Goal: Task Accomplishment & Management: Manage account settings

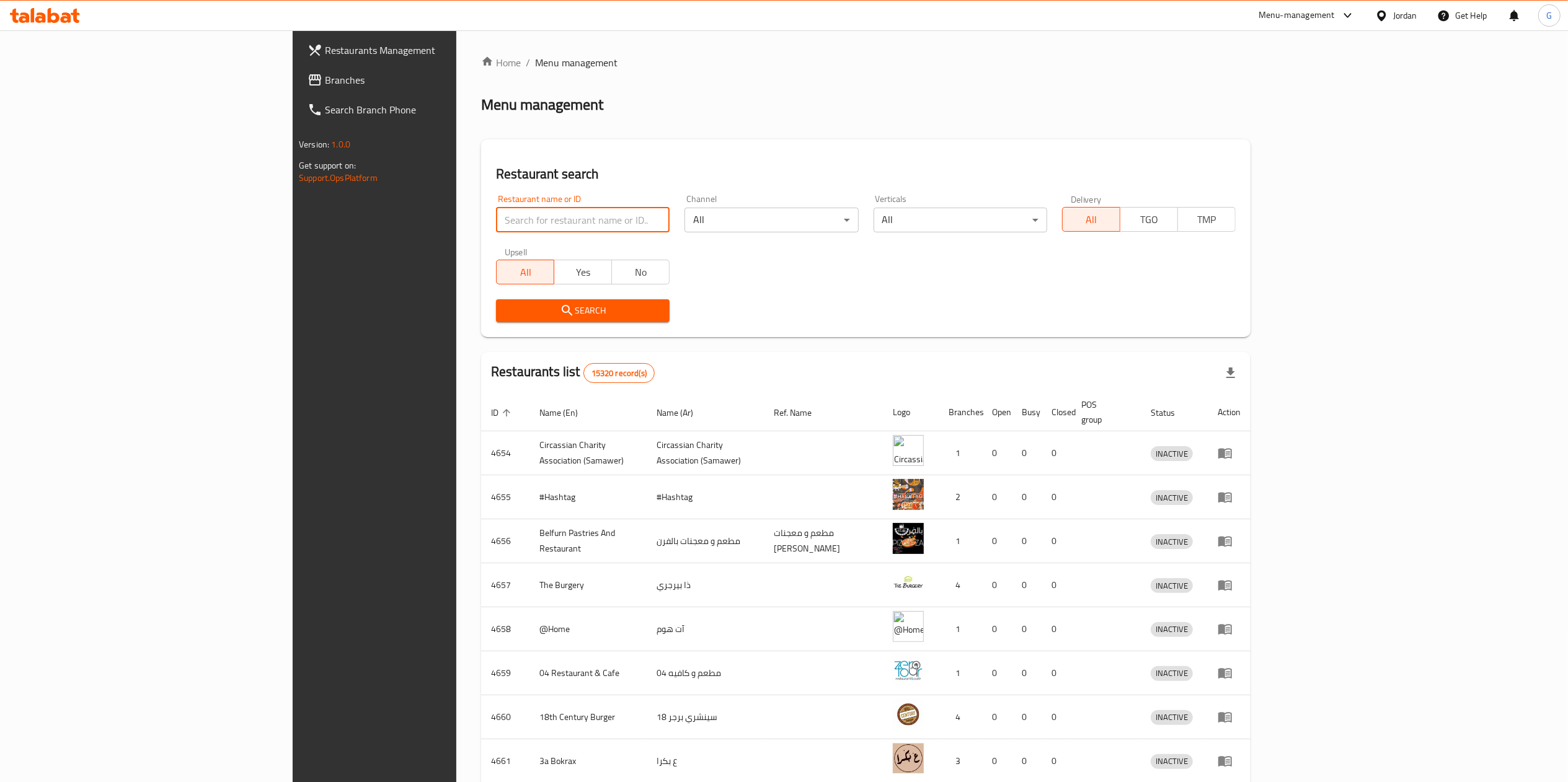
click at [496, 228] on input "search" at bounding box center [583, 219] width 173 height 24
type input "علوان"
click button "Search" at bounding box center [583, 310] width 173 height 23
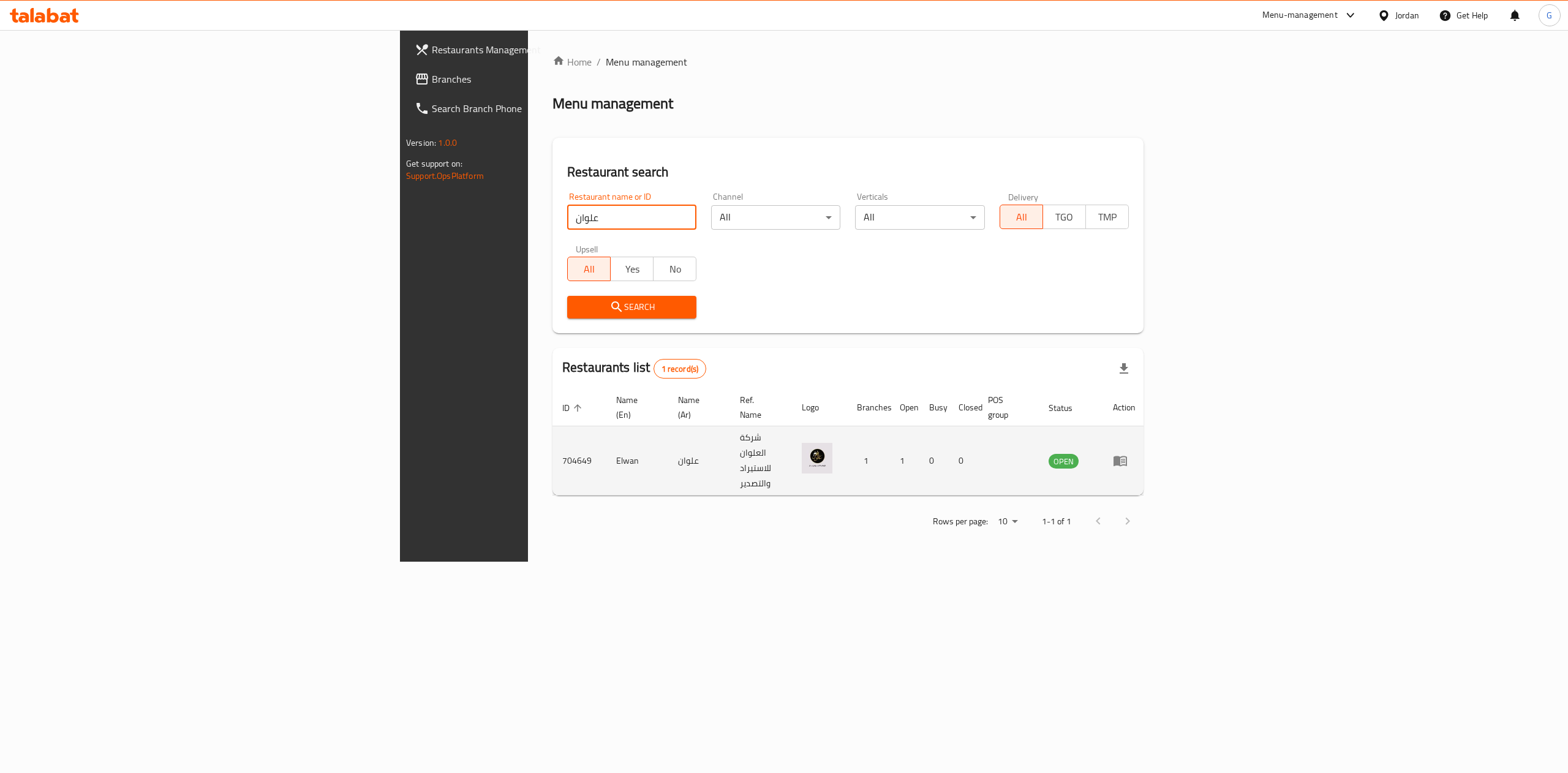
click at [833, 443] on img "enhanced table" at bounding box center [817, 458] width 31 height 31
click at [1128, 456] on icon "enhanced table" at bounding box center [1120, 461] width 13 height 11
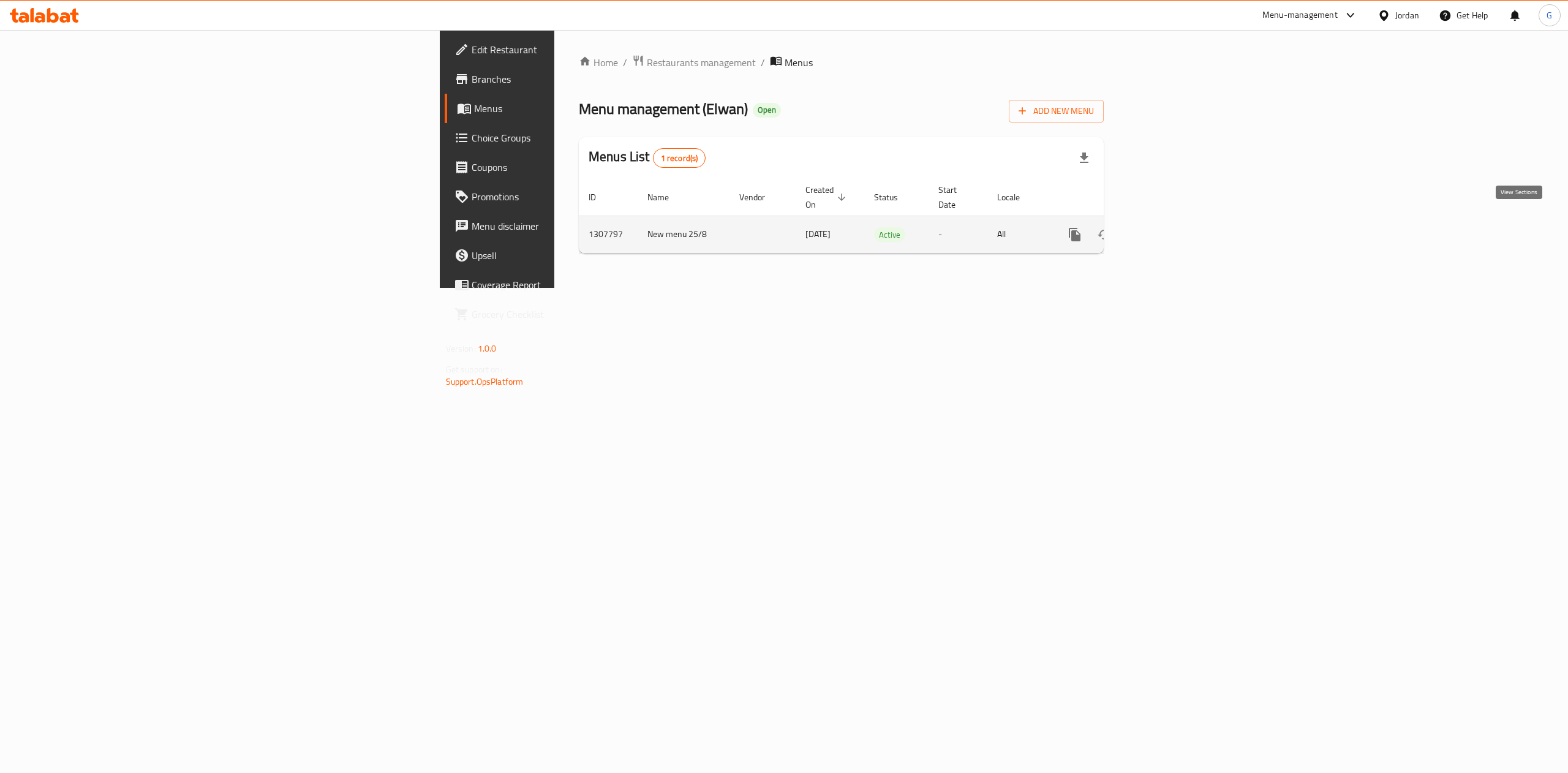
click at [1171, 228] on icon "enhanced table" at bounding box center [1163, 235] width 15 height 15
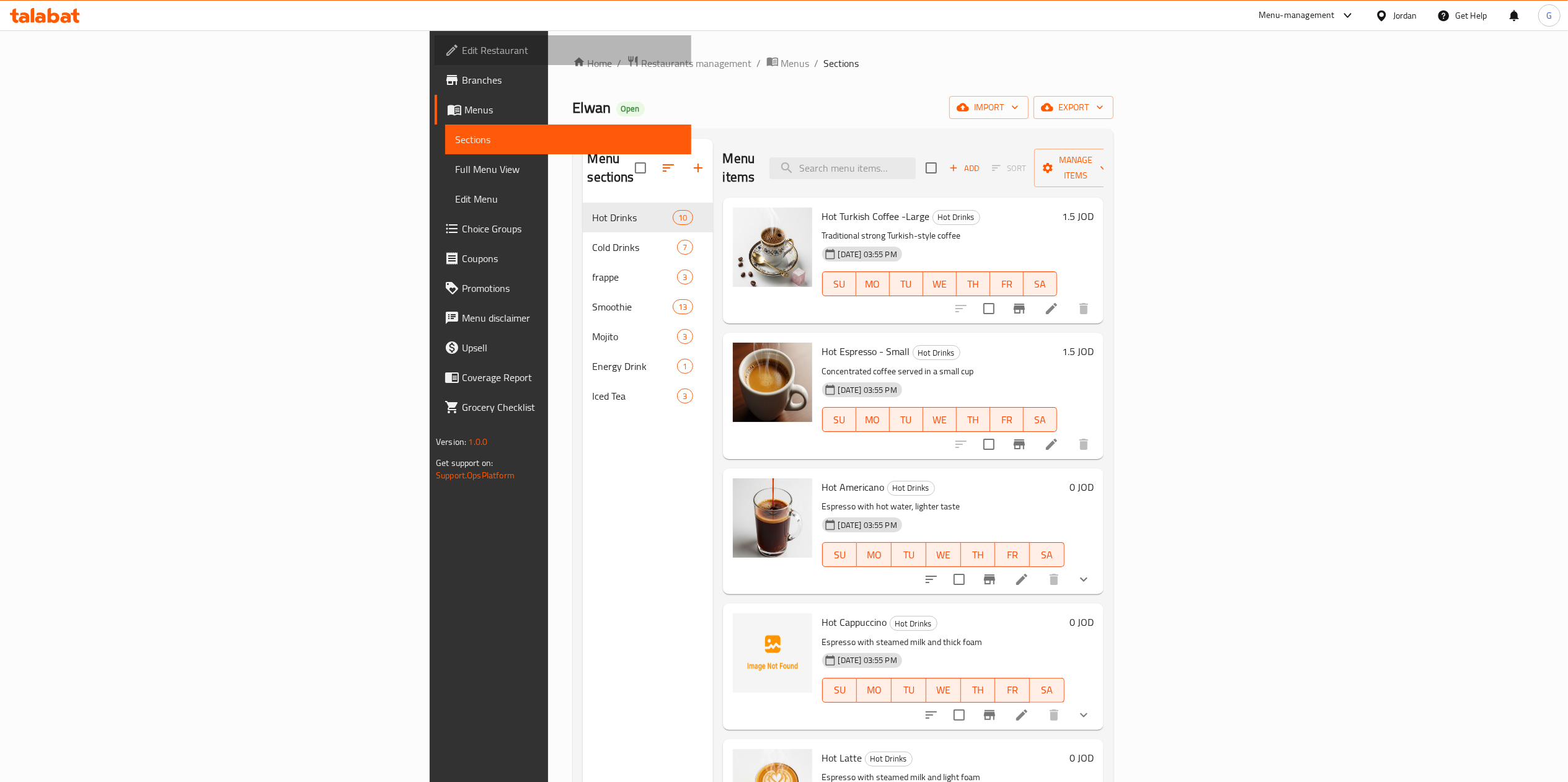
click at [462, 51] on span "Edit Restaurant" at bounding box center [571, 50] width 220 height 15
